Goal: Task Accomplishment & Management: Use online tool/utility

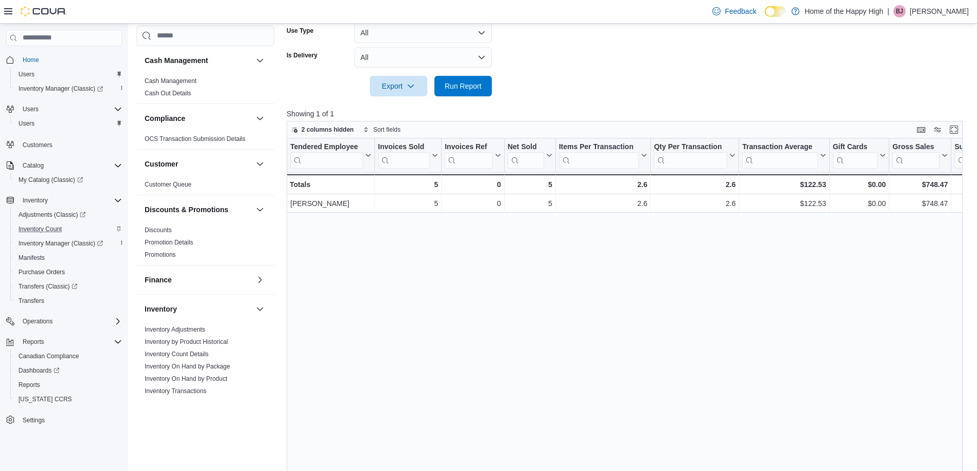
scroll to position [438, 0]
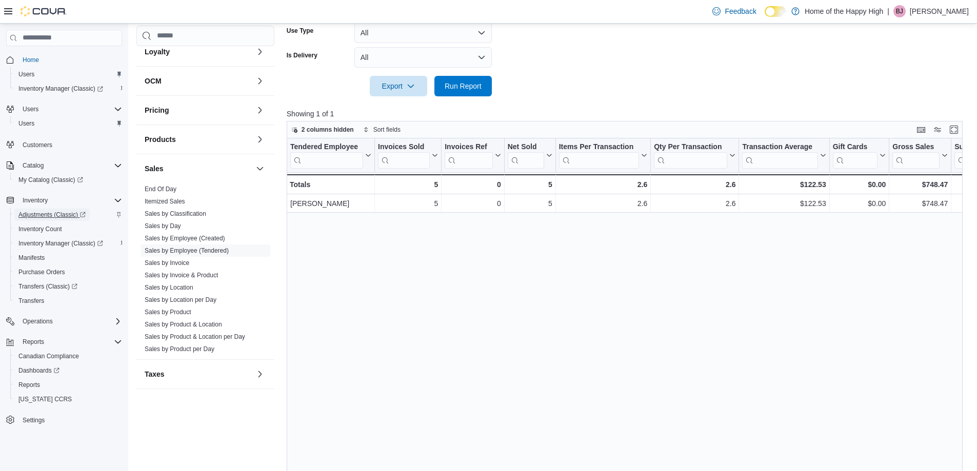
click at [42, 210] on span "Adjustments (Classic)" at bounding box center [51, 215] width 67 height 12
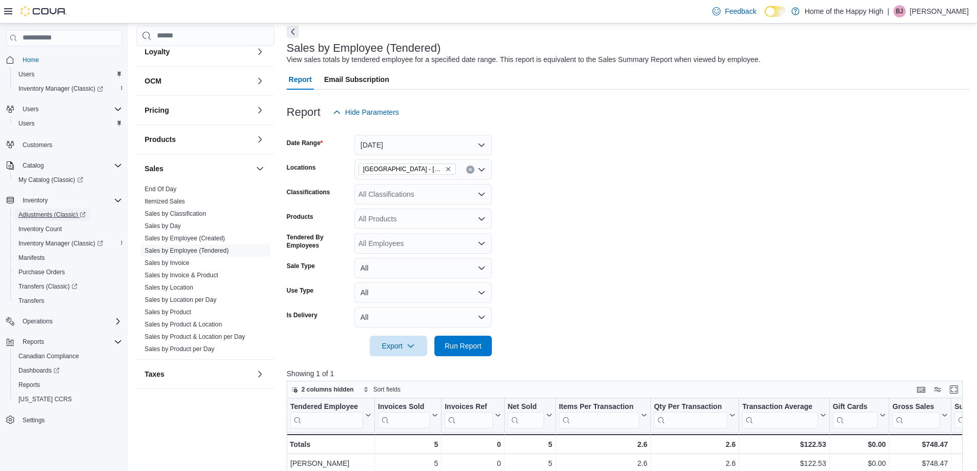
scroll to position [0, 0]
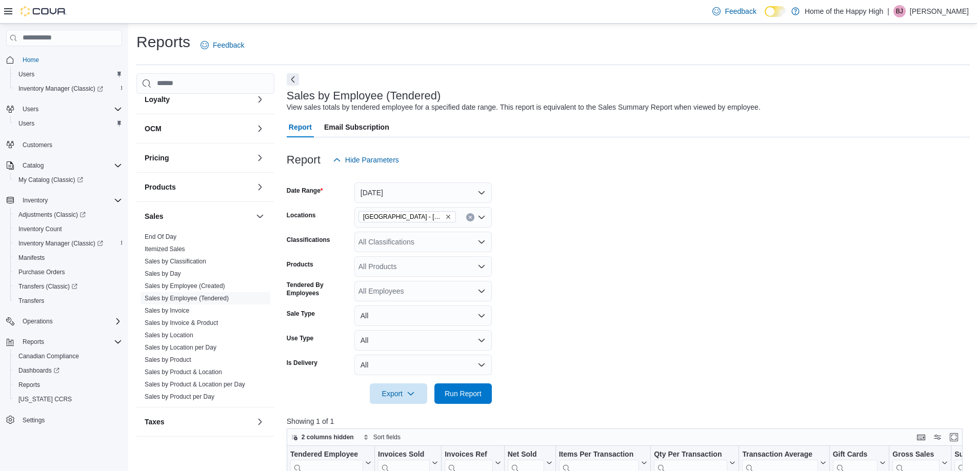
click at [404, 181] on div at bounding box center [628, 176] width 683 height 12
click at [411, 197] on button "[DATE]" at bounding box center [422, 192] width 137 height 21
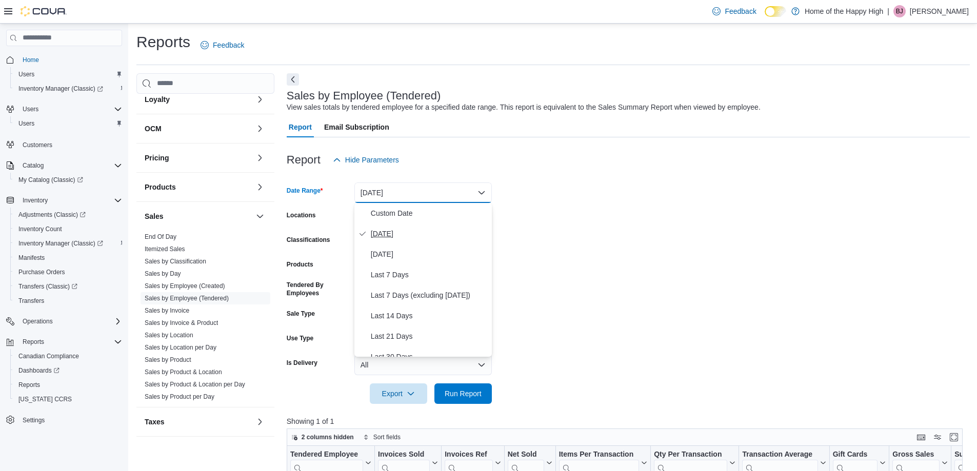
click at [392, 230] on span "[DATE]" at bounding box center [429, 234] width 117 height 12
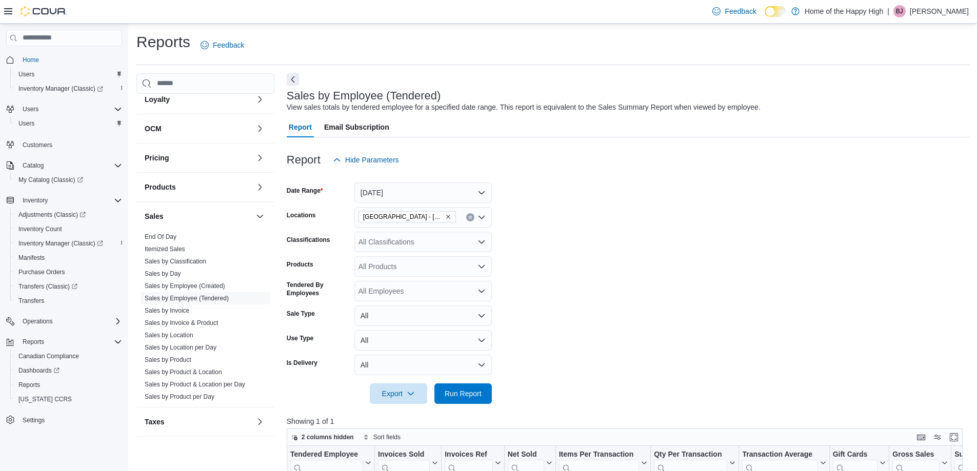
drag, startPoint x: 723, startPoint y: 324, endPoint x: 492, endPoint y: 230, distance: 249.7
click at [719, 323] on form "Date Range [DATE] Locations [GEOGRAPHIC_DATA] - [GEOGRAPHIC_DATA] - Fire & Flow…" at bounding box center [628, 287] width 683 height 234
click at [449, 217] on icon "Remove Sherwood Park - Baseline Road - Fire & Flower from selection in this gro…" at bounding box center [448, 217] width 6 height 6
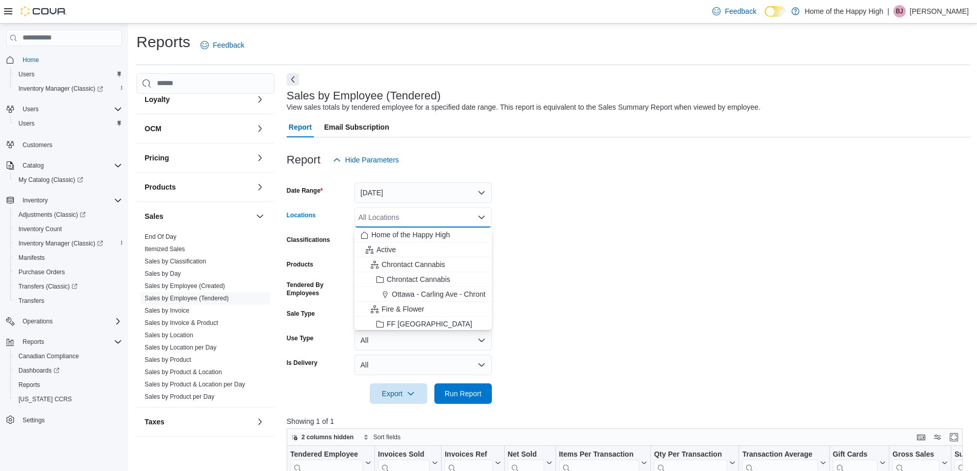
click at [450, 217] on div "All Locations" at bounding box center [422, 217] width 137 height 21
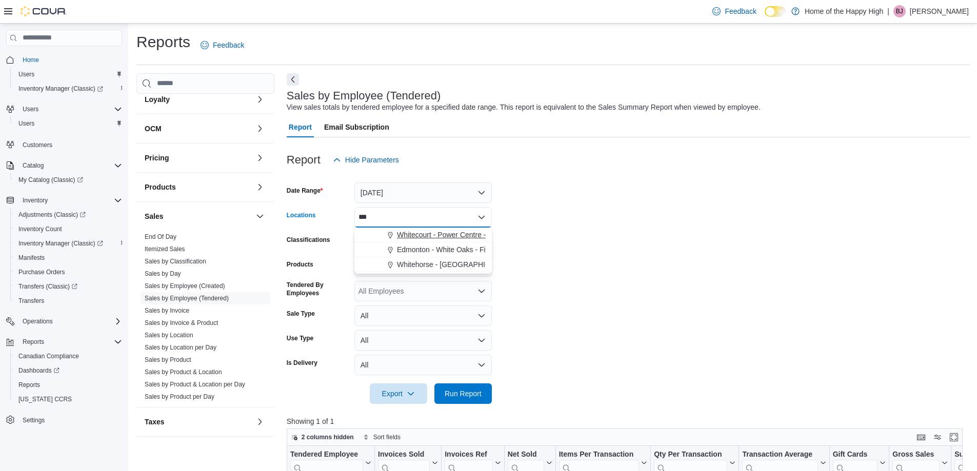
type input "***"
click at [463, 231] on span "Whitecourt - Power Centre - Fire & Flower" at bounding box center [464, 235] width 134 height 10
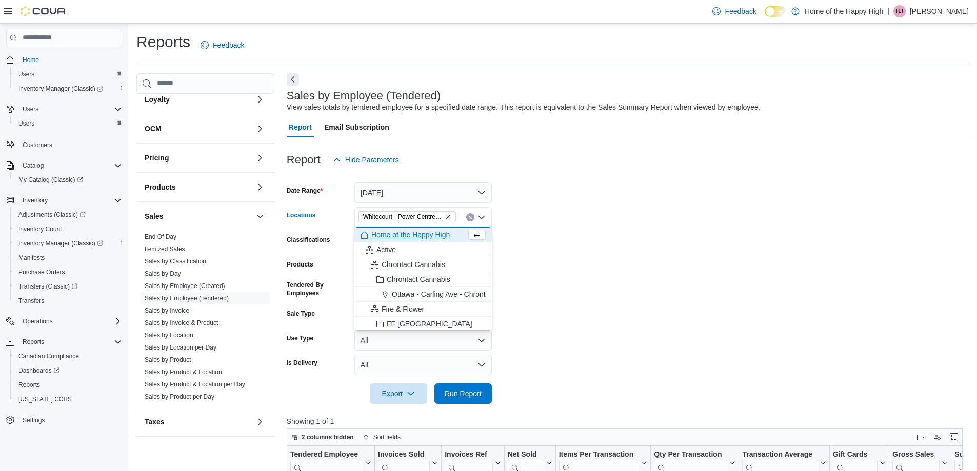
click at [557, 264] on form "Date Range [DATE] Locations [GEOGRAPHIC_DATA] - Power Centre - Fire & Flower Co…" at bounding box center [628, 287] width 683 height 234
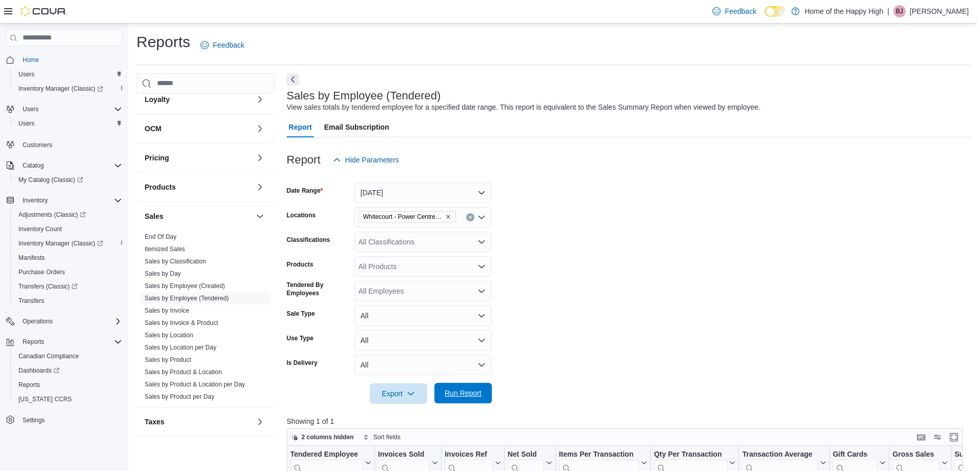
click at [476, 390] on span "Run Report" at bounding box center [462, 393] width 37 height 10
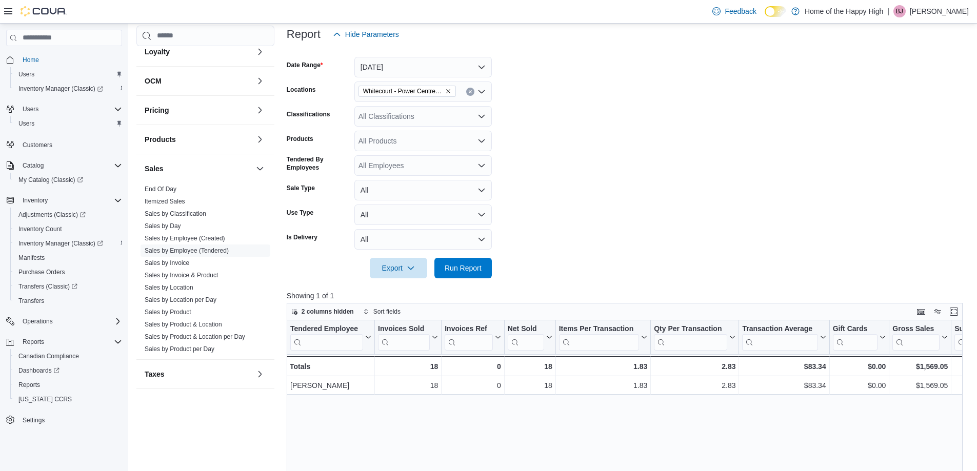
scroll to position [256, 0]
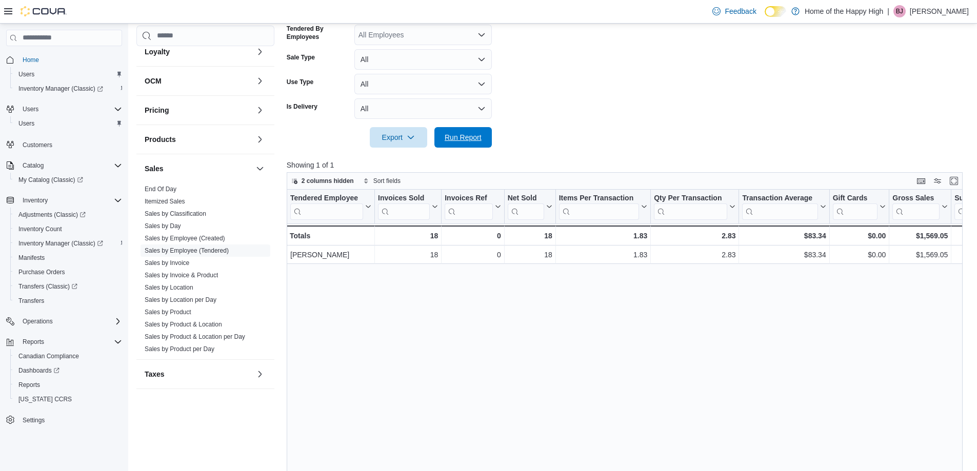
click at [456, 139] on span "Run Report" at bounding box center [462, 137] width 37 height 10
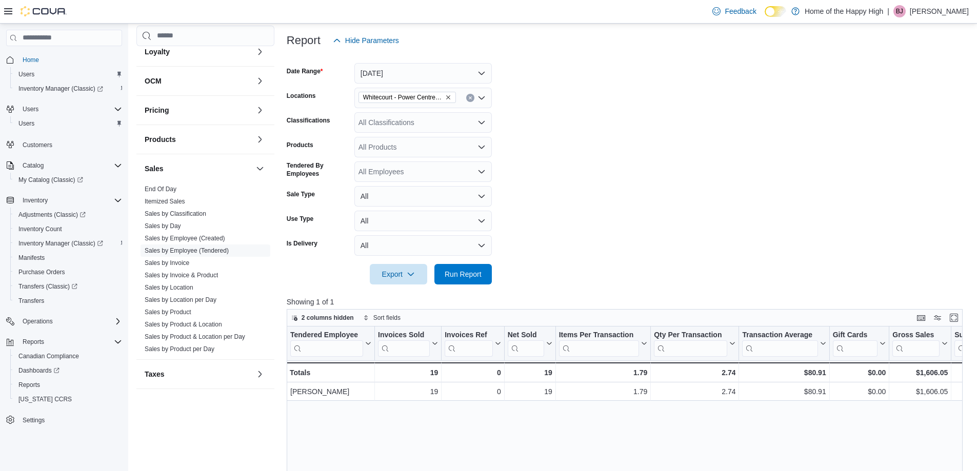
scroll to position [103, 0]
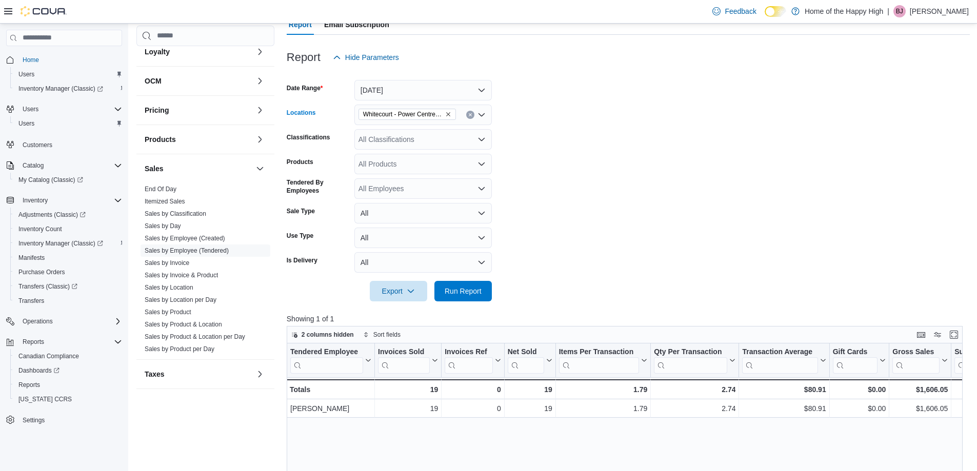
click at [450, 116] on icon "Remove Whitecourt - Power Centre - Fire & Flower from selection in this group" at bounding box center [448, 114] width 4 height 4
type input "****"
drag, startPoint x: 433, startPoint y: 127, endPoint x: 554, endPoint y: 155, distance: 124.1
click at [433, 129] on span "[GEOGRAPHIC_DATA] - [GEOGRAPHIC_DATA] - Fire & Flower" at bounding box center [499, 132] width 205 height 10
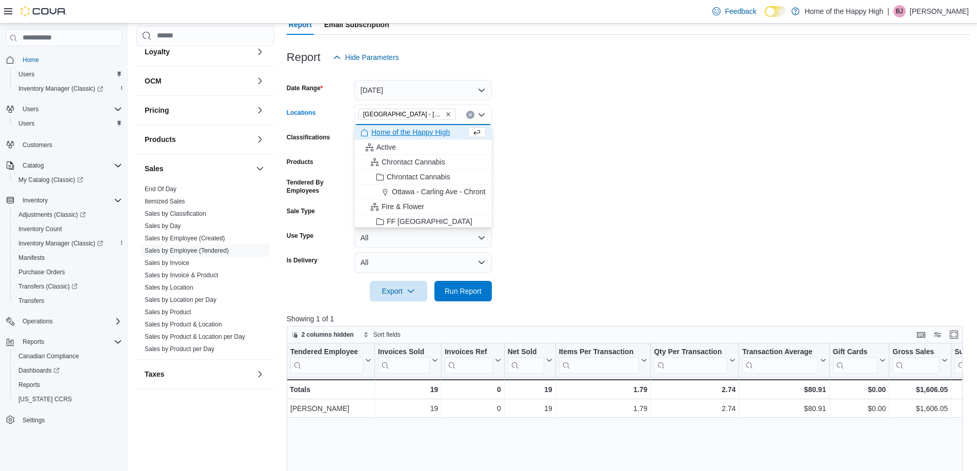
click at [630, 153] on form "Date Range [DATE] Locations [GEOGRAPHIC_DATA] - [GEOGRAPHIC_DATA] - Fire & Flow…" at bounding box center [628, 185] width 683 height 234
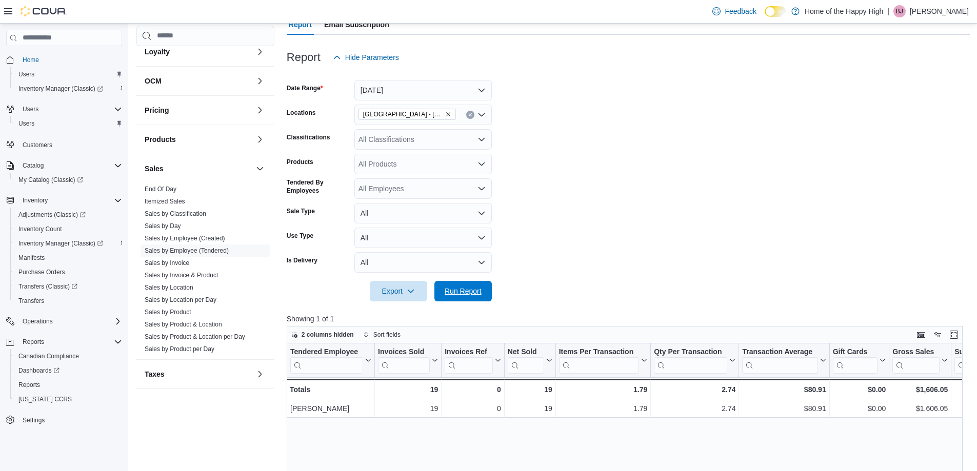
drag, startPoint x: 474, startPoint y: 286, endPoint x: 526, endPoint y: 251, distance: 62.8
click at [475, 286] on span "Run Report" at bounding box center [462, 291] width 37 height 10
click at [450, 113] on icon "Remove Sherwood Park - Baseline Road - Fire & Flower from selection in this gro…" at bounding box center [448, 114] width 6 height 6
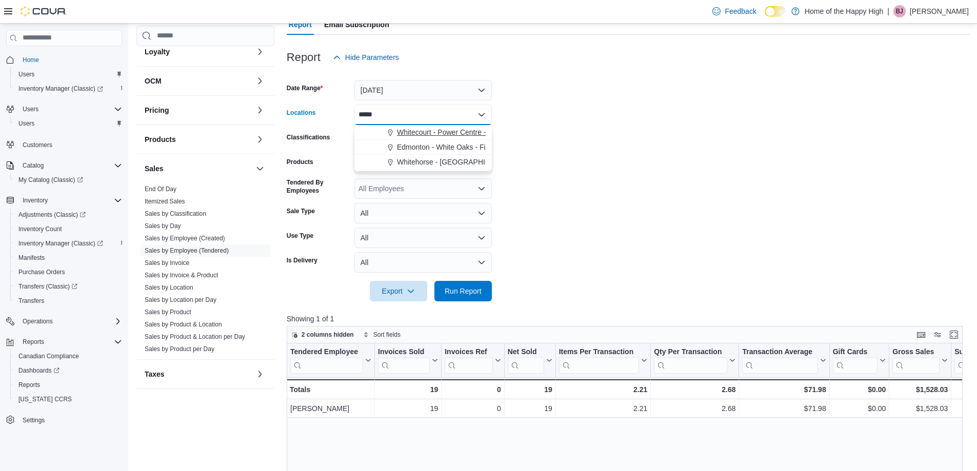
type input "*****"
click at [456, 131] on span "Whitecourt - Power Centre - Fire & Flower" at bounding box center [464, 132] width 134 height 10
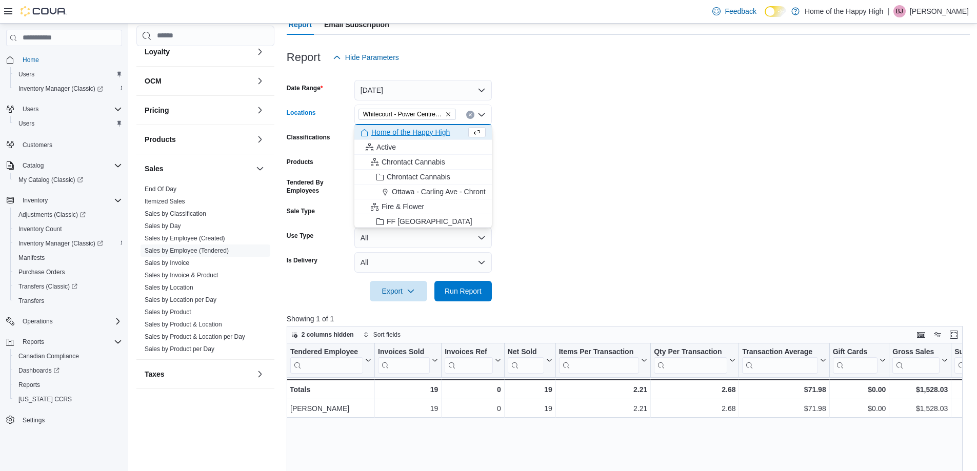
click at [546, 169] on form "Date Range [DATE] Locations [GEOGRAPHIC_DATA] - Power Centre - Fire & Flower Co…" at bounding box center [628, 185] width 683 height 234
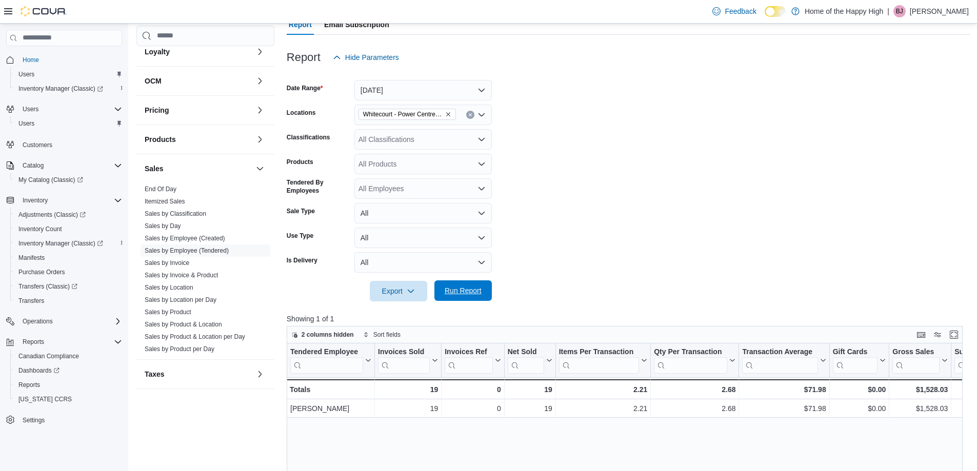
click at [450, 283] on span "Run Report" at bounding box center [462, 290] width 45 height 21
click at [163, 193] on span "End Of Day" at bounding box center [205, 189] width 130 height 12
click at [168, 188] on link "End Of Day" at bounding box center [161, 189] width 32 height 7
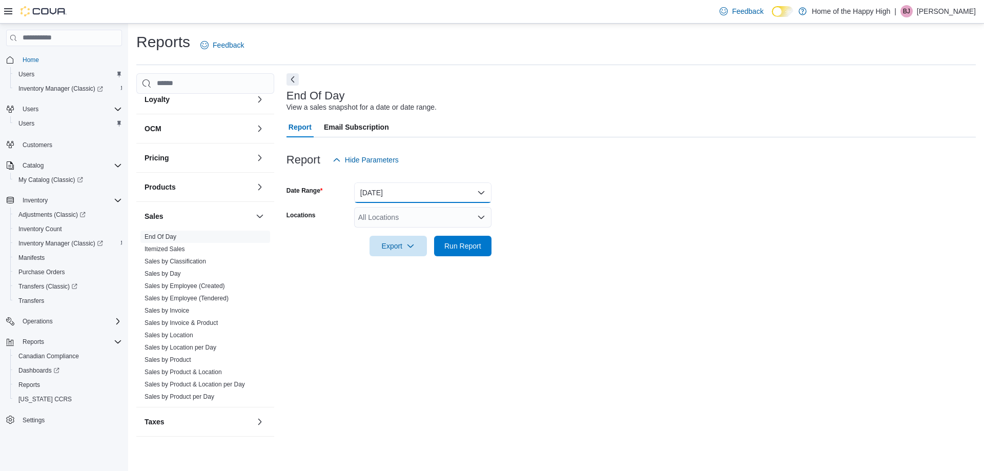
click at [374, 192] on button "[DATE]" at bounding box center [422, 192] width 137 height 21
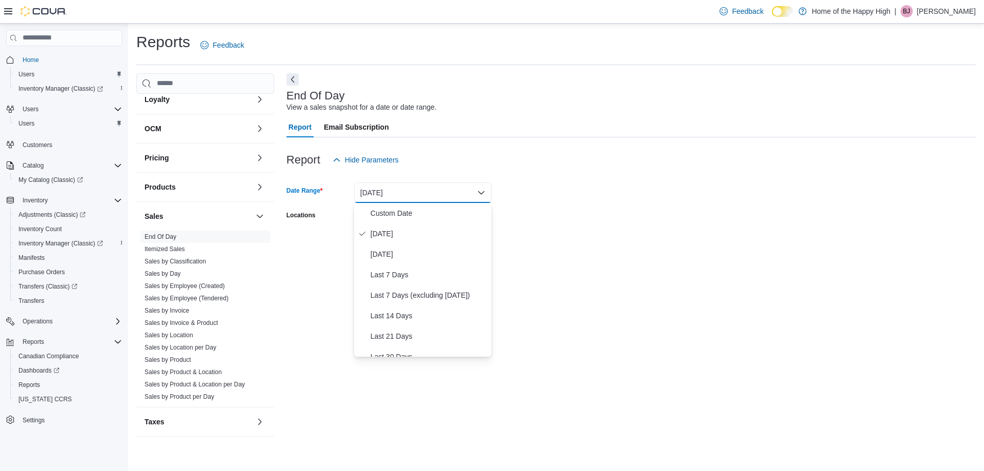
click at [603, 144] on div at bounding box center [631, 143] width 689 height 12
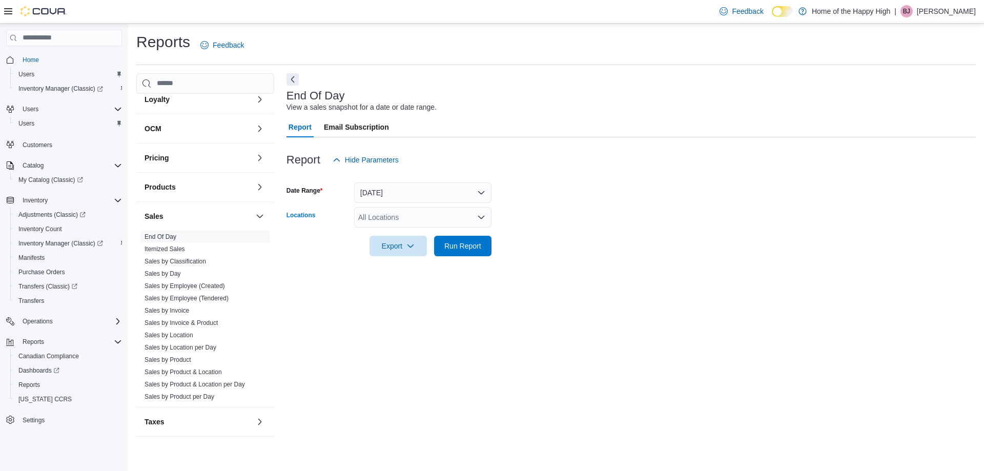
click at [378, 209] on div "All Locations" at bounding box center [422, 217] width 137 height 21
type input "*****"
click at [477, 230] on span "Whitecourt - Power Centre - Fire & Flower" at bounding box center [464, 235] width 134 height 10
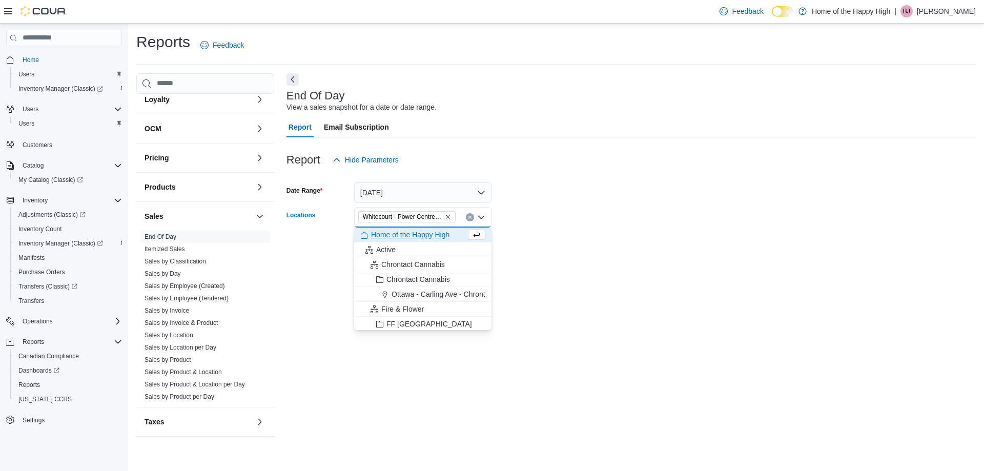
click at [589, 236] on form "Date Range [DATE] Locations [GEOGRAPHIC_DATA] - Power Centre - Fire & Flower Co…" at bounding box center [631, 213] width 689 height 86
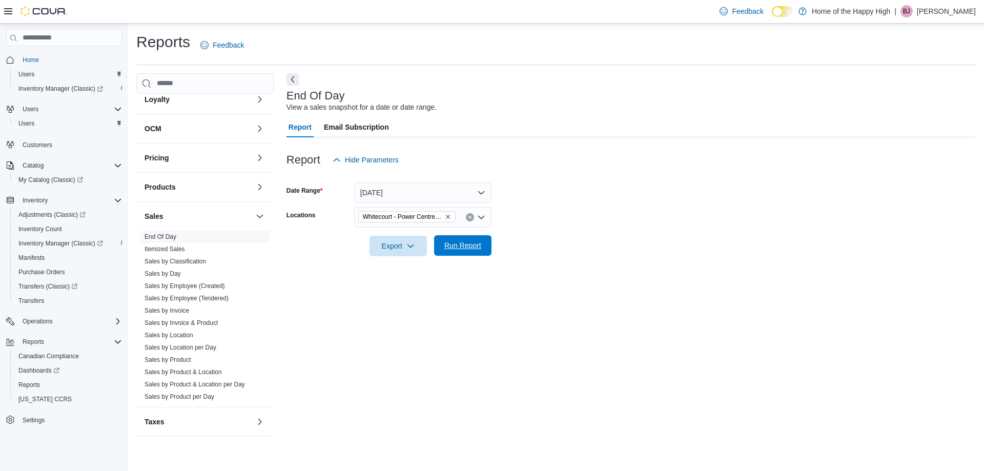
click at [466, 244] on span "Run Report" at bounding box center [462, 245] width 37 height 10
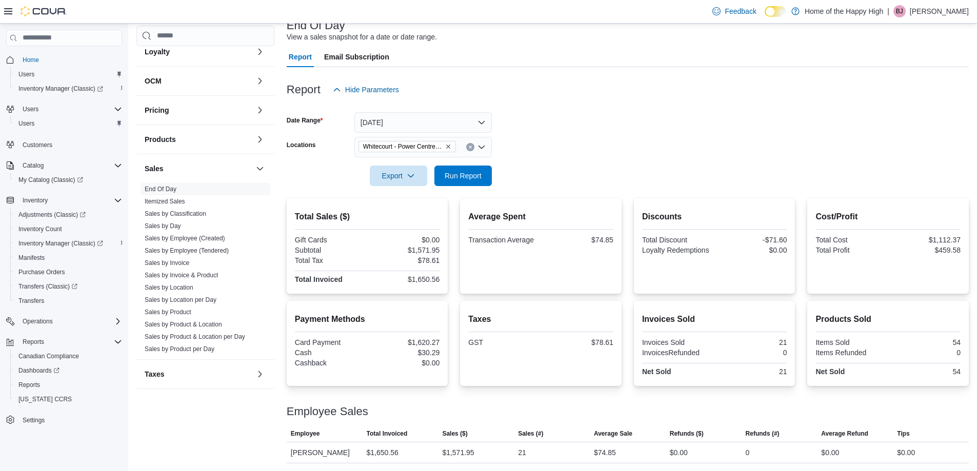
scroll to position [71, 0]
